Goal: Task Accomplishment & Management: Complete application form

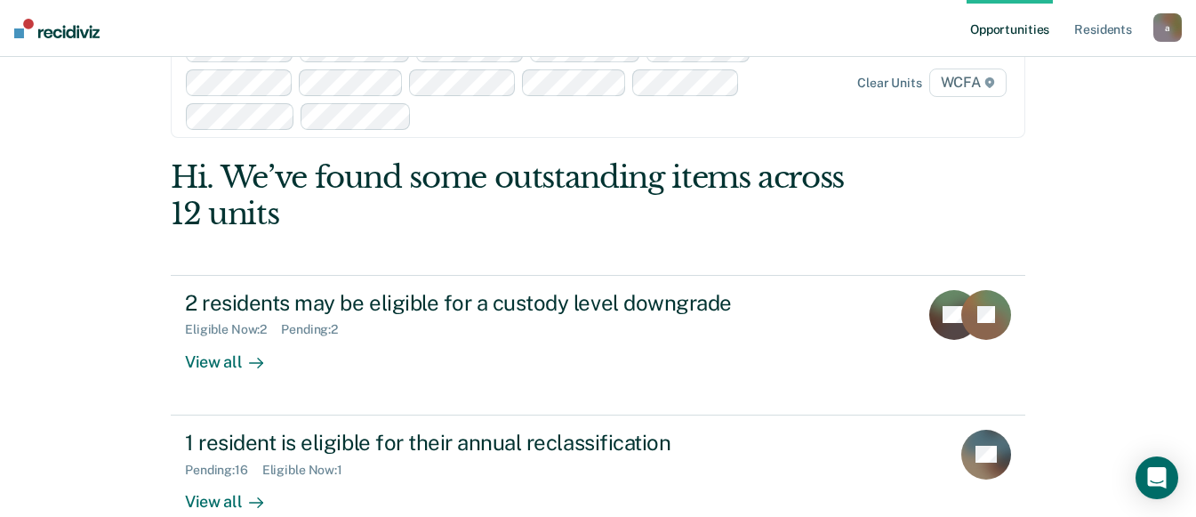
scroll to position [89, 0]
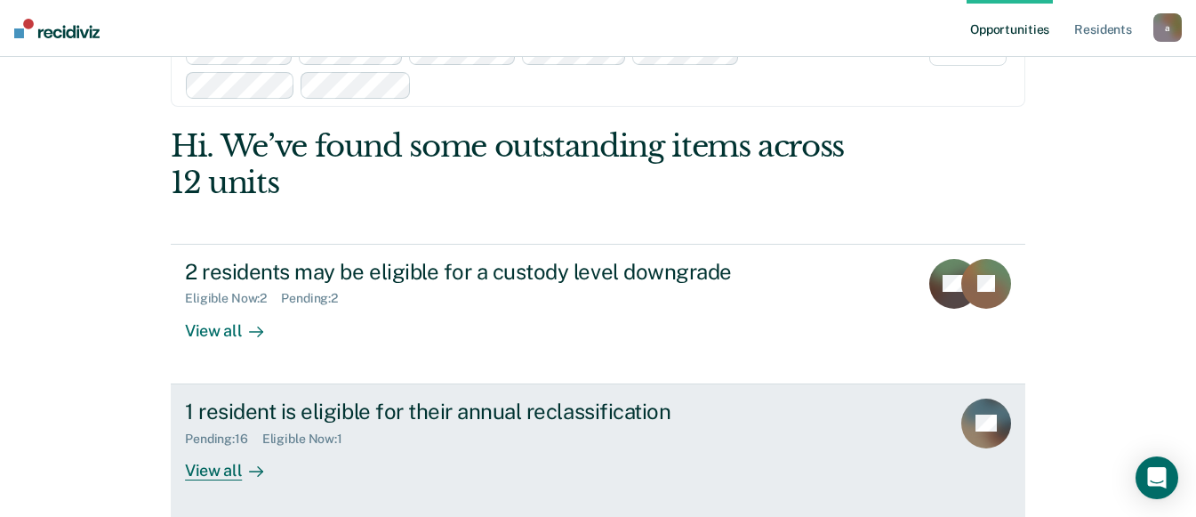
click at [203, 467] on div "View all" at bounding box center [235, 463] width 100 height 35
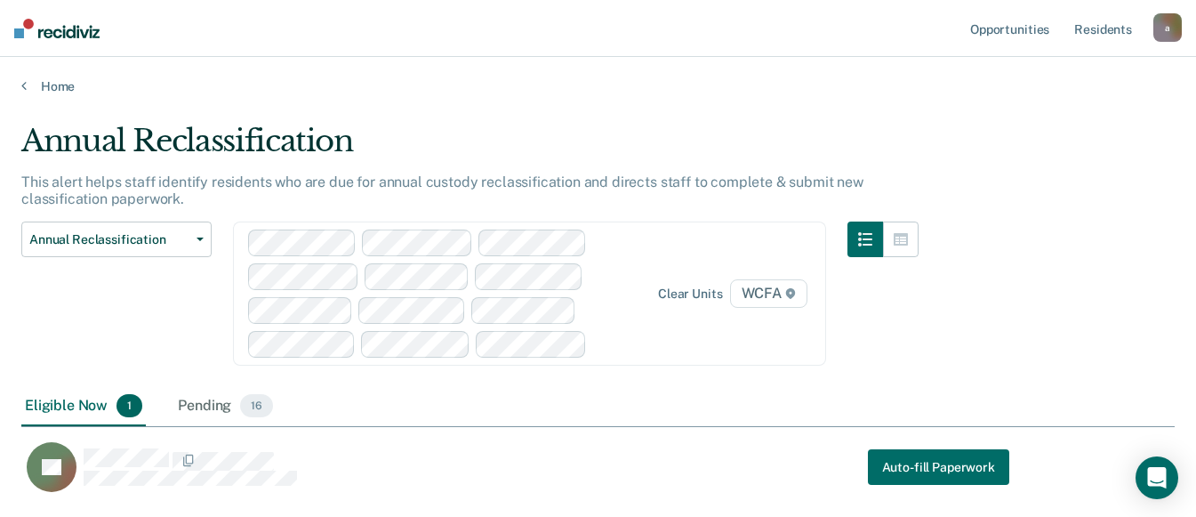
scroll to position [370, 1140]
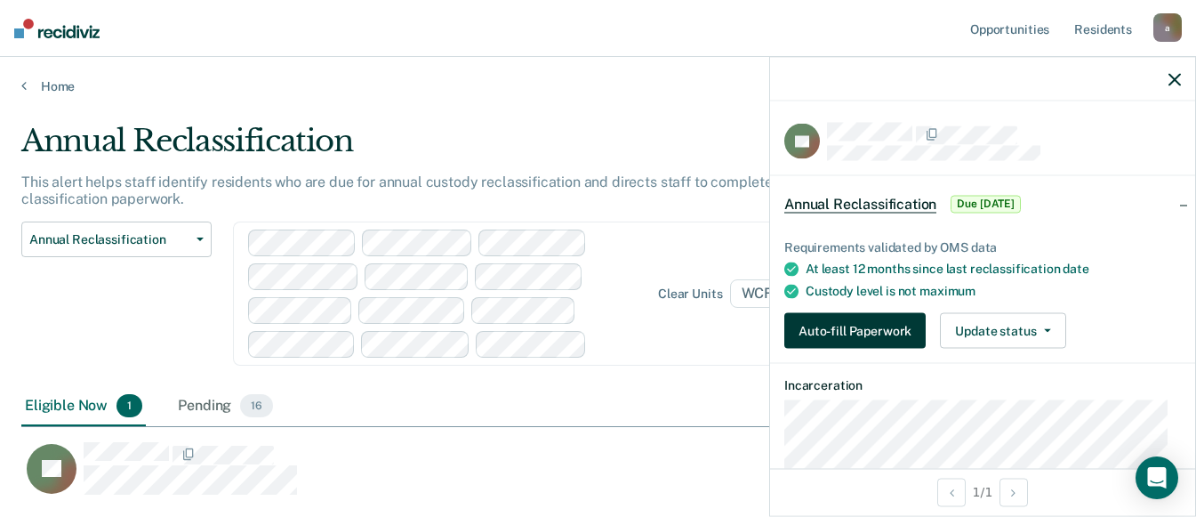
click at [882, 322] on button "Auto-fill Paperwork" at bounding box center [854, 331] width 141 height 36
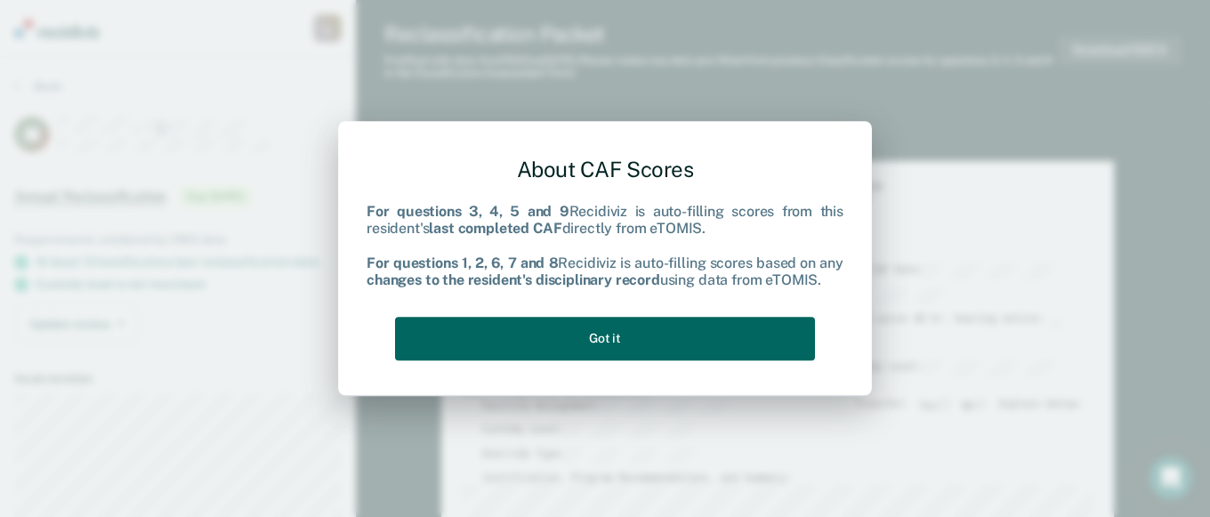
click at [682, 346] on button "Got it" at bounding box center [605, 339] width 420 height 44
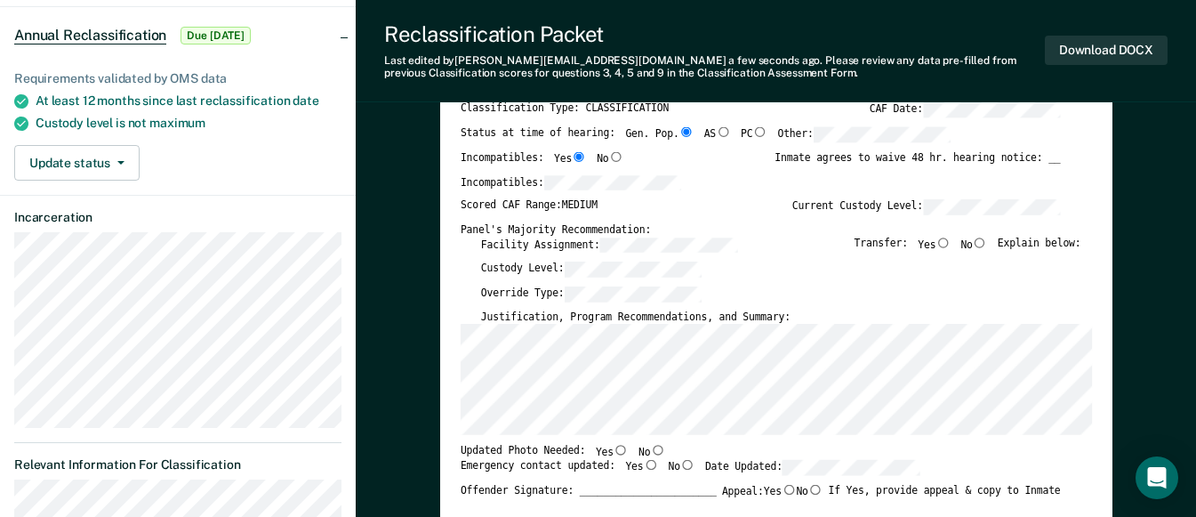
scroll to position [178, 0]
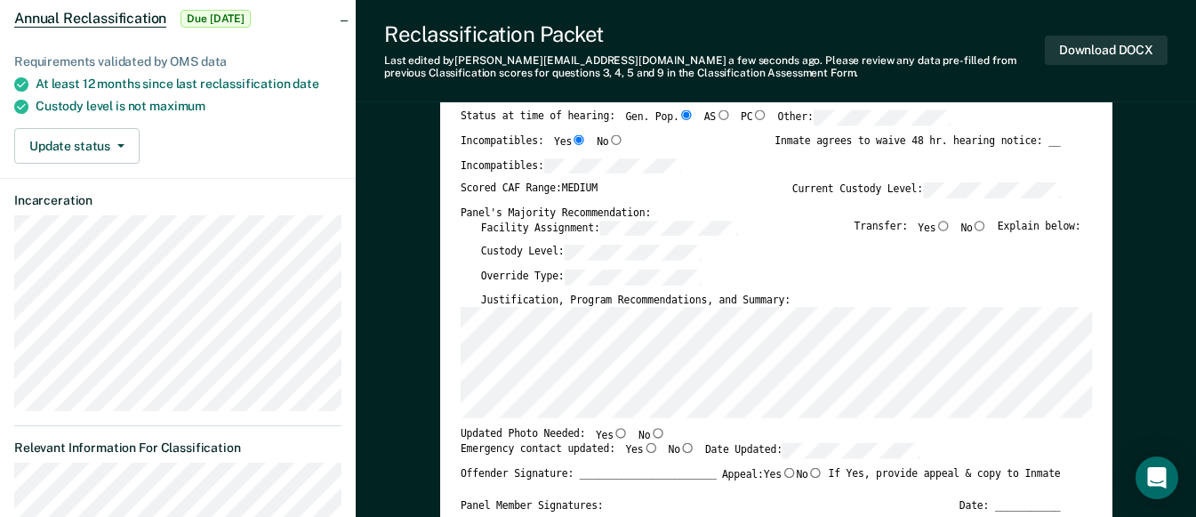
click at [614, 431] on input "Yes" at bounding box center [621, 433] width 15 height 10
type textarea "x"
radio input "true"
click at [643, 448] on input "Yes" at bounding box center [650, 447] width 15 height 10
type textarea "x"
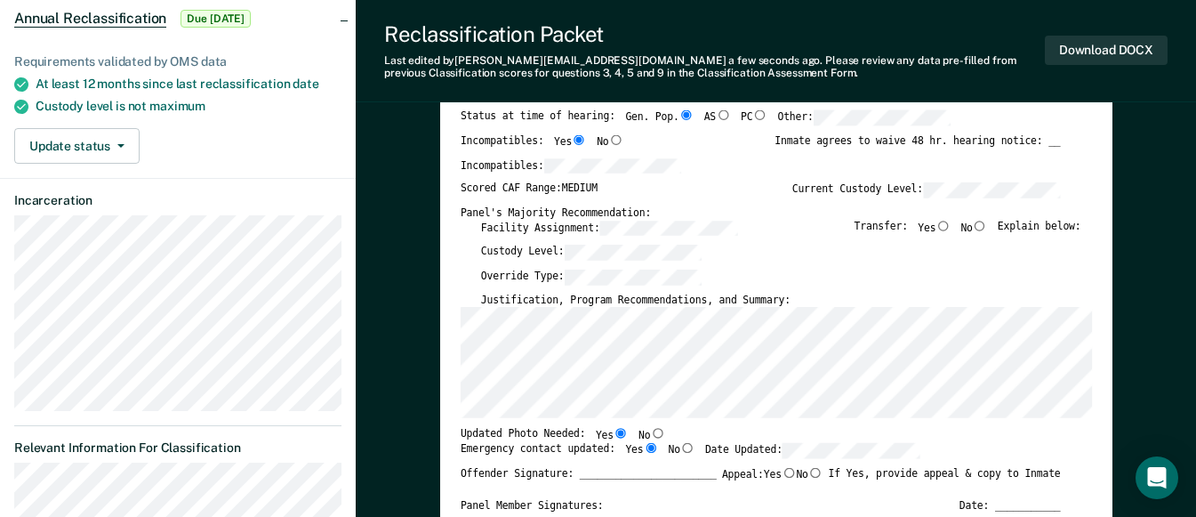
radio input "true"
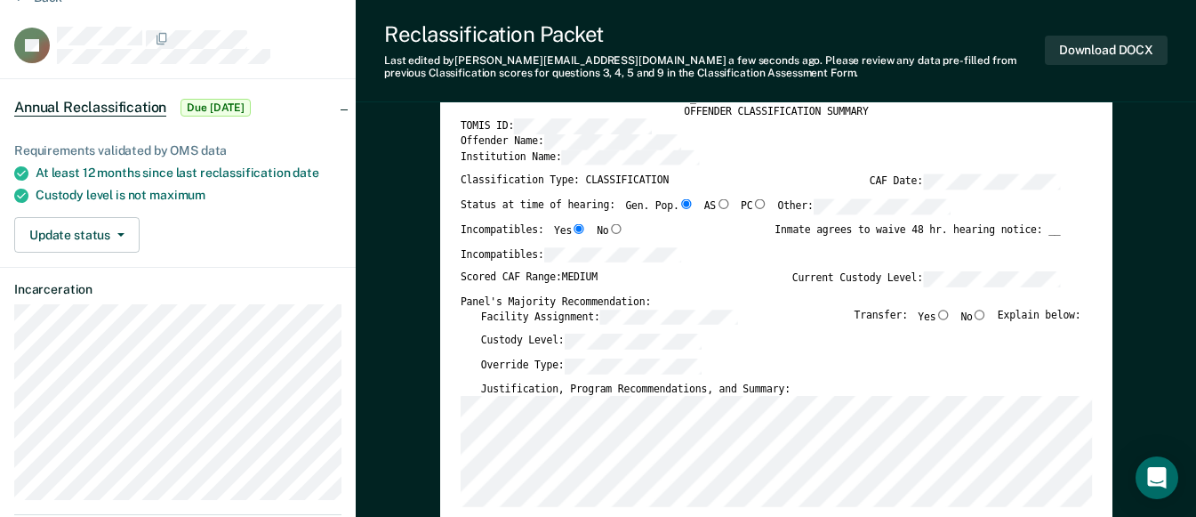
click at [987, 314] on input "No" at bounding box center [979, 314] width 15 height 10
type textarea "x"
radio input "true"
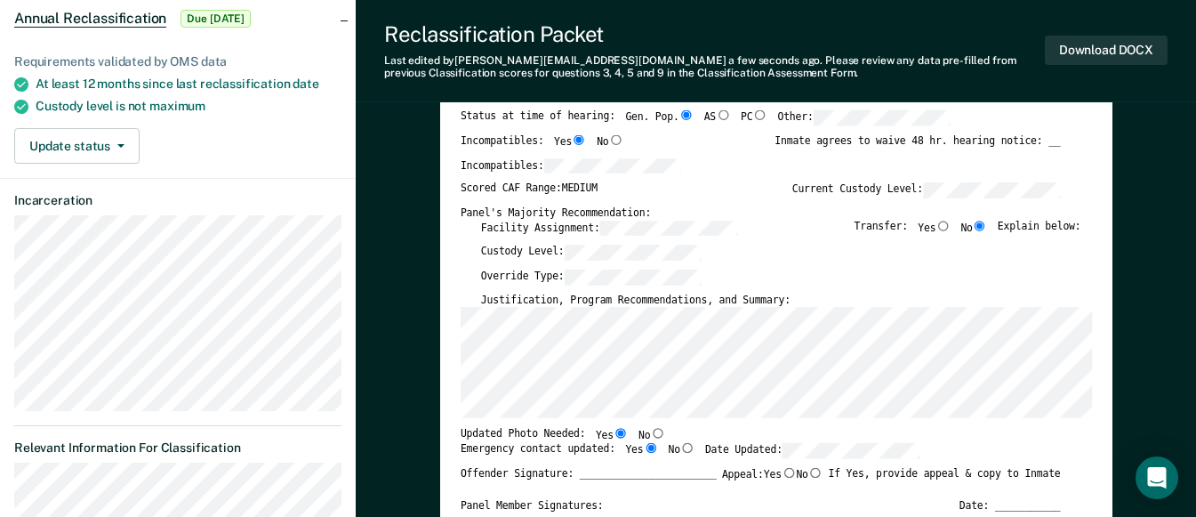
scroll to position [0, 0]
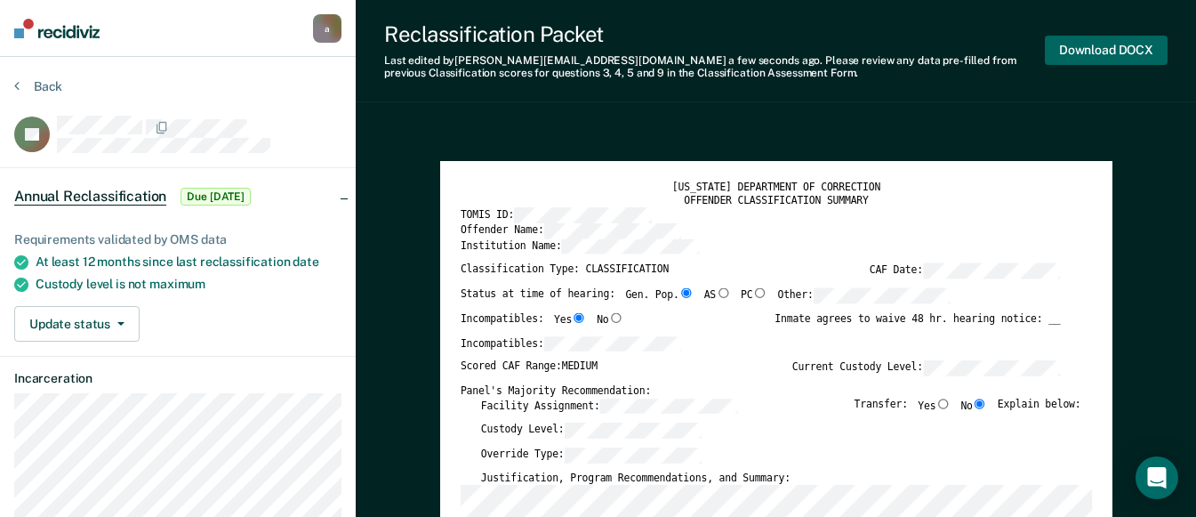
click at [1120, 44] on button "Download DOCX" at bounding box center [1106, 50] width 123 height 29
type textarea "x"
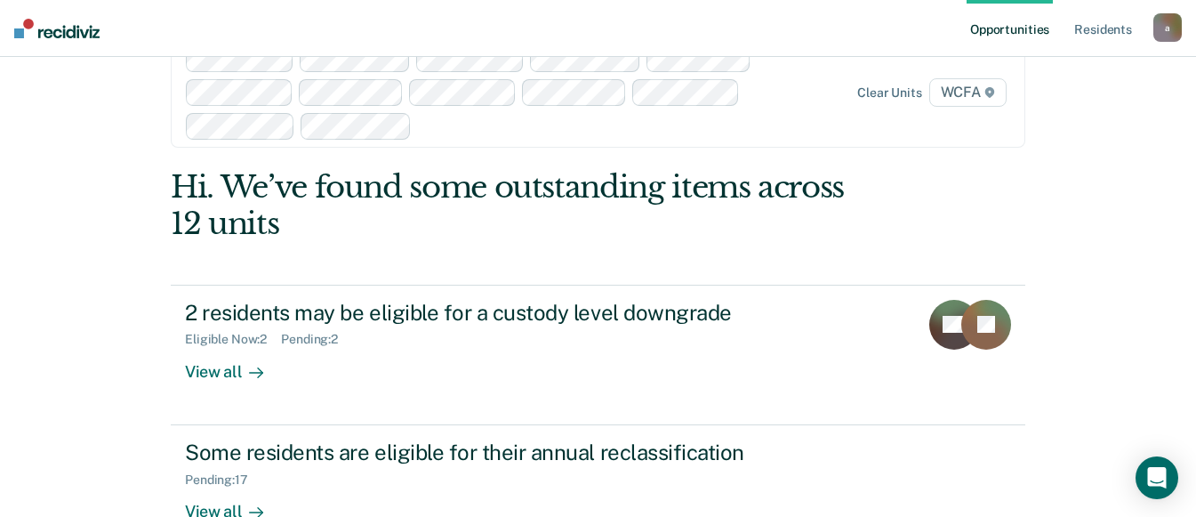
scroll to position [96, 0]
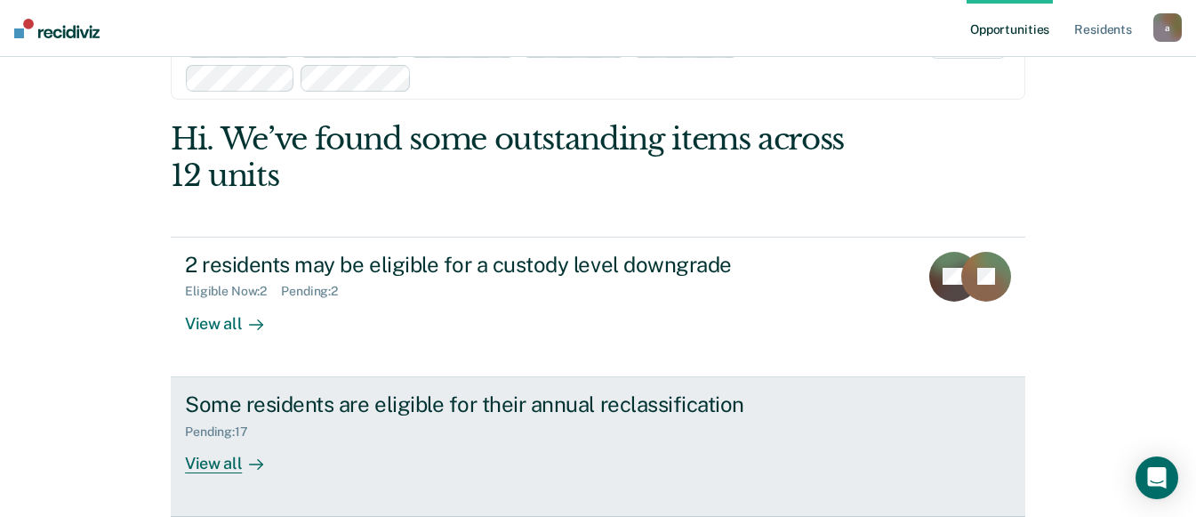
click at [216, 467] on div "View all" at bounding box center [235, 455] width 100 height 35
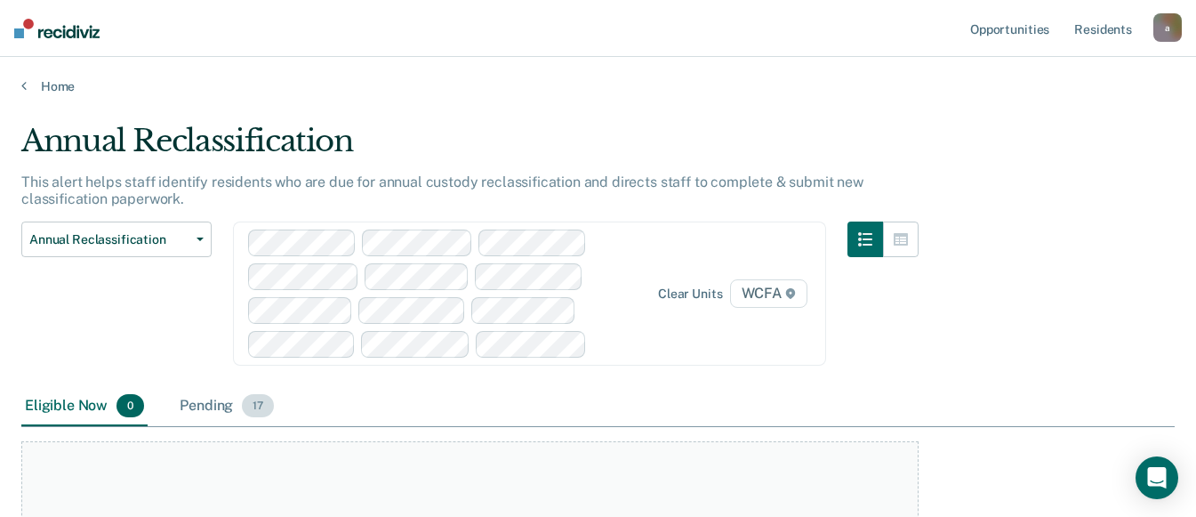
click at [219, 407] on div "Pending 17" at bounding box center [226, 406] width 101 height 39
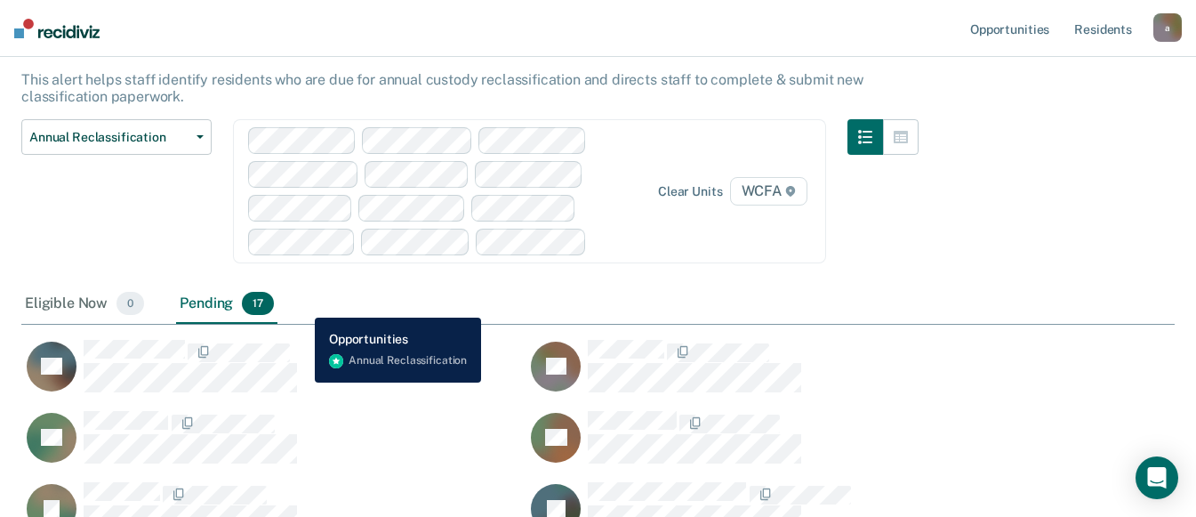
scroll to position [70, 0]
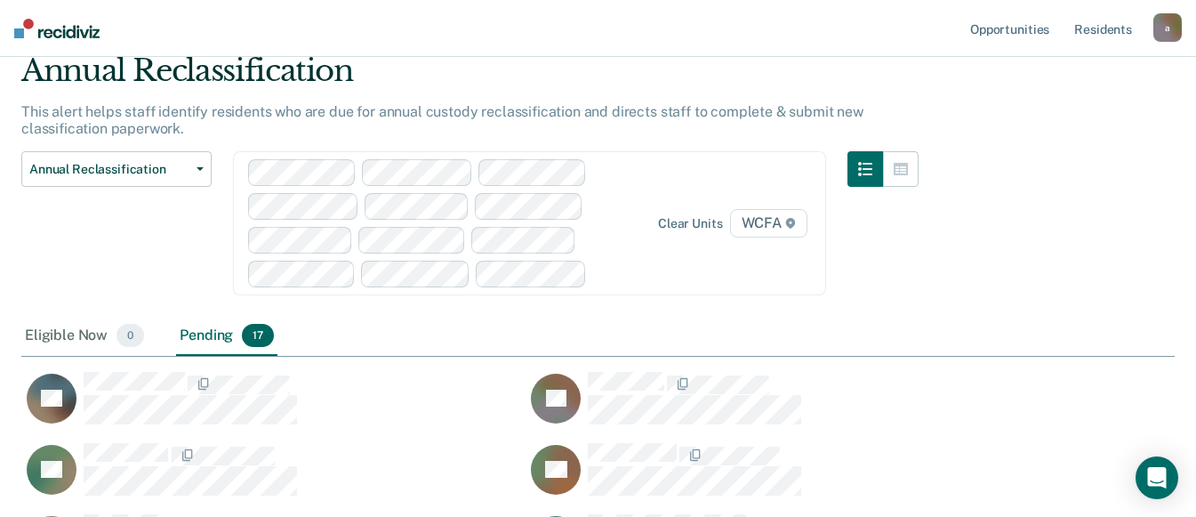
scroll to position [96, 0]
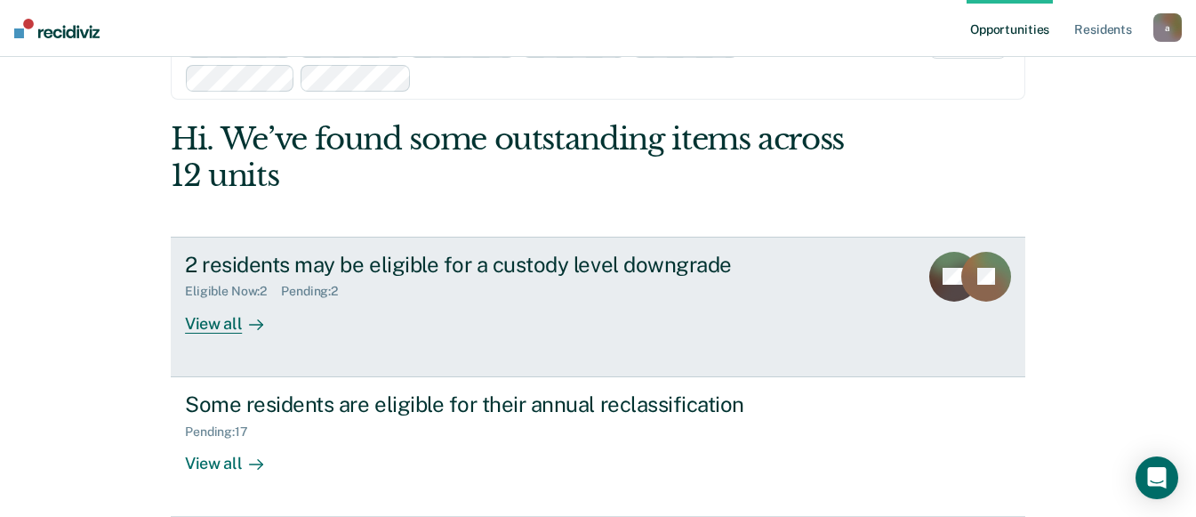
click at [222, 326] on div "View all" at bounding box center [235, 316] width 100 height 35
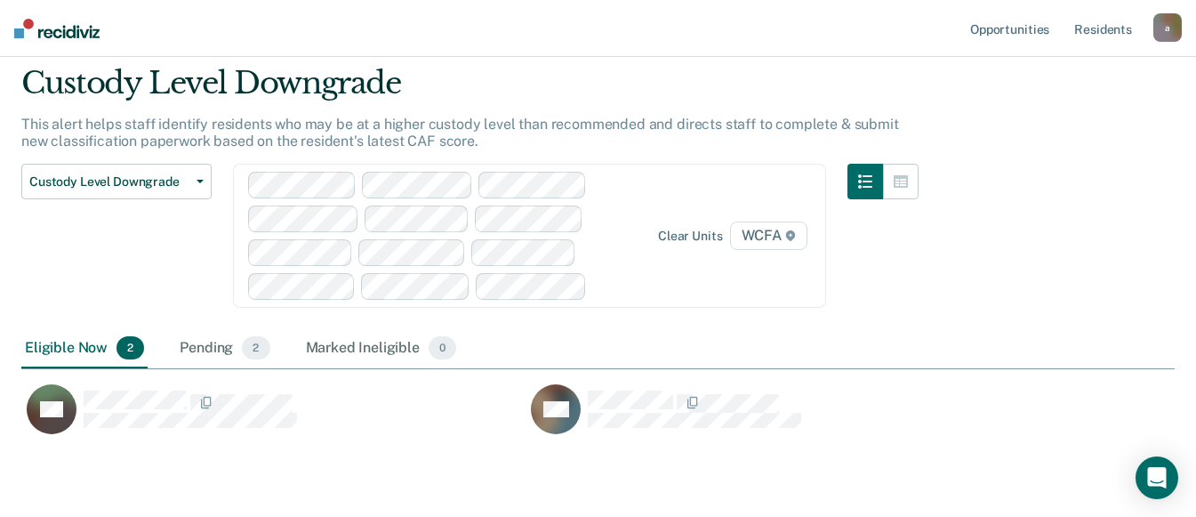
scroll to position [89, 0]
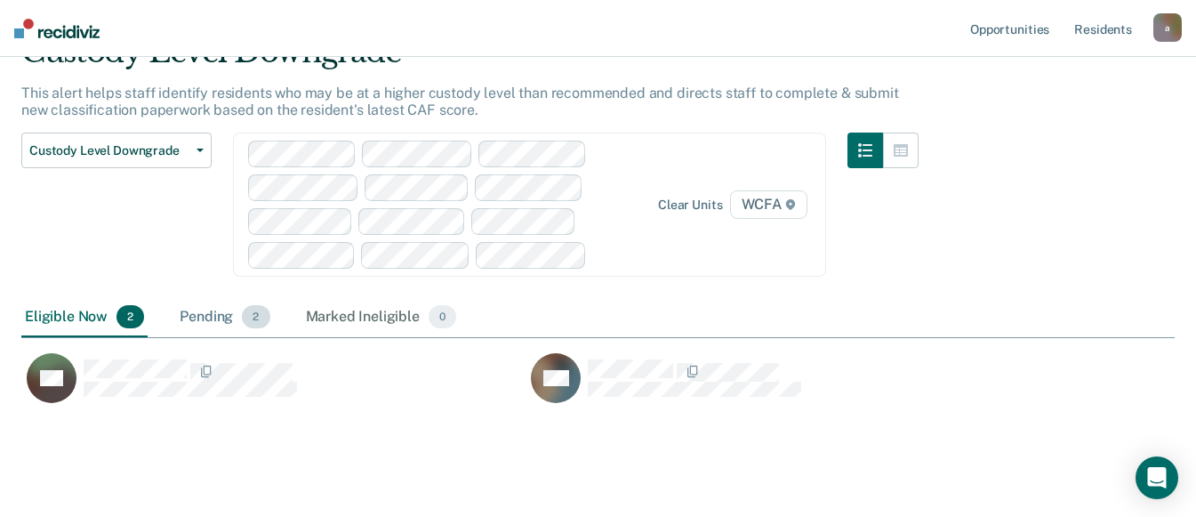
click at [204, 310] on div "Pending 2" at bounding box center [224, 317] width 97 height 39
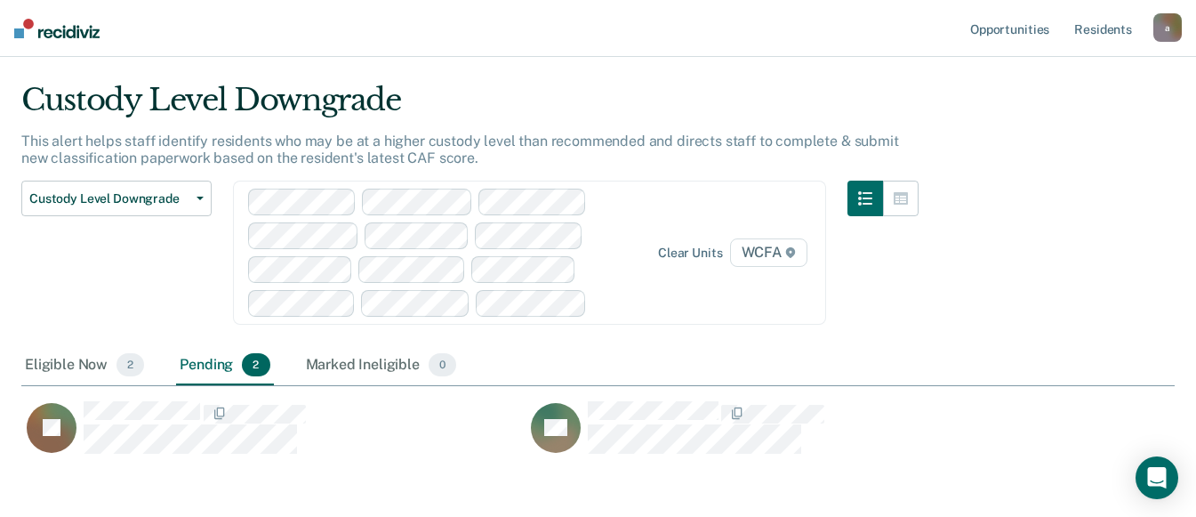
scroll to position [0, 0]
